Goal: Information Seeking & Learning: Understand process/instructions

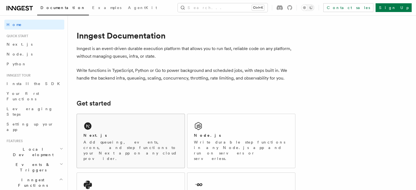
click at [103, 127] on div "Next.js Add queueing, events, crons, and step functions to your Next app on any…" at bounding box center [131, 141] width 108 height 54
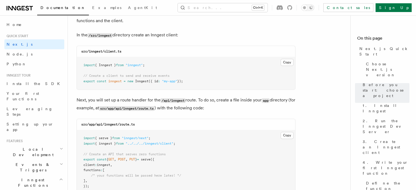
scroll to position [714, 0]
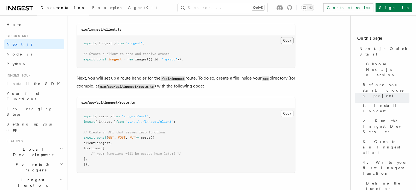
click at [287, 39] on button "Copy Copied" at bounding box center [286, 40] width 13 height 7
click at [287, 114] on button "Copy Copied" at bounding box center [286, 113] width 13 height 7
click at [285, 112] on button "Copy Copied" at bounding box center [286, 113] width 13 height 7
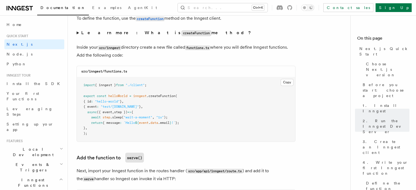
scroll to position [980, 0]
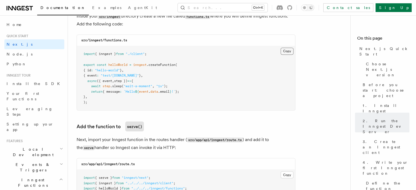
click at [283, 50] on button "Copy Copied" at bounding box center [286, 51] width 13 height 7
